Goal: Task Accomplishment & Management: Manage account settings

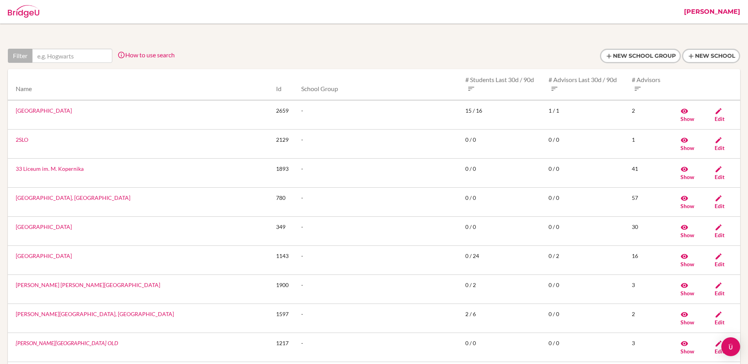
click at [276, 51] on div at bounding box center [374, 56] width 733 height 15
click at [680, 13] on div "Schools" at bounding box center [342, 12] width 677 height 24
click at [725, 13] on link "[PERSON_NAME]" at bounding box center [712, 12] width 64 height 24
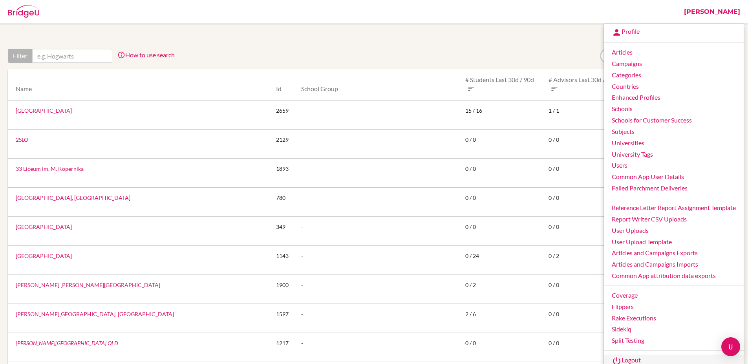
click at [629, 357] on link "Logout" at bounding box center [674, 361] width 140 height 13
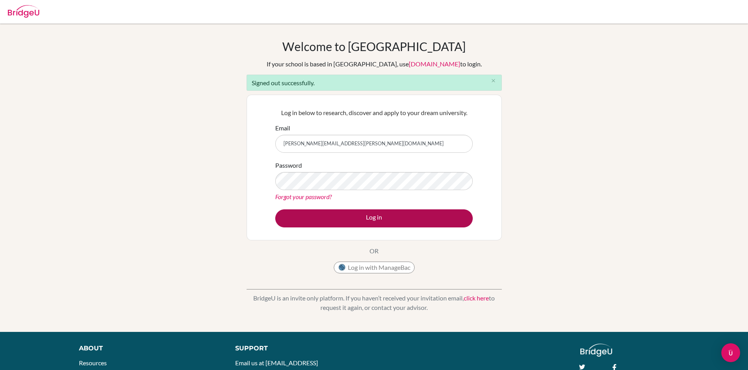
type input "[PERSON_NAME][EMAIL_ADDRESS][PERSON_NAME][DOMAIN_NAME]"
click at [350, 221] on button "Log in" at bounding box center [374, 218] width 198 height 18
